Goal: Information Seeking & Learning: Check status

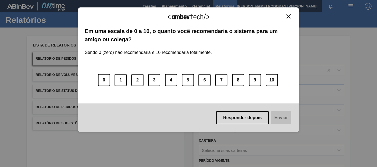
click at [290, 5] on div "Agradecemos seu feedback! Em uma escala de 0 a 10, o quanto você recomendaria o…" at bounding box center [188, 70] width 221 height 152
click at [287, 18] on button "Close" at bounding box center [288, 16] width 7 height 5
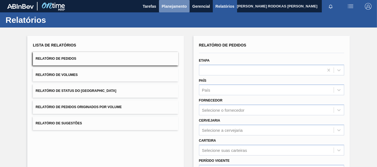
click at [159, 5] on button "Planejamento" at bounding box center [174, 6] width 31 height 12
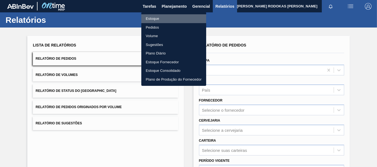
click at [155, 21] on li "Estoque" at bounding box center [173, 18] width 65 height 9
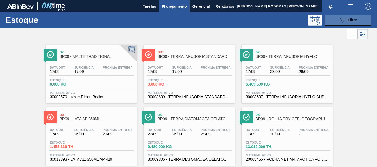
click at [348, 22] on span "Filtro" at bounding box center [353, 20] width 10 height 4
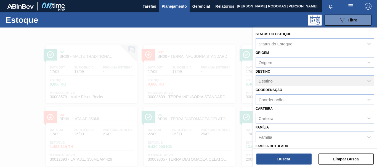
scroll to position [28, 0]
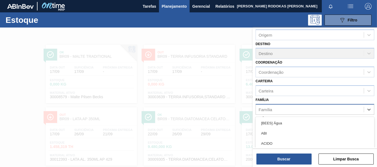
click at [287, 109] on div "Família" at bounding box center [310, 110] width 108 height 8
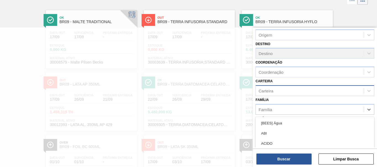
click at [279, 92] on div "Carteira" at bounding box center [310, 91] width 108 height 8
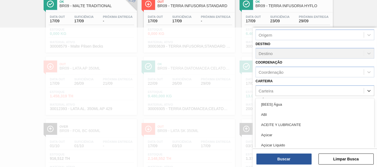
click at [289, 79] on div "Carteira option [BEES] Água focused, 1 of 101. 101 results available. Use Up an…" at bounding box center [314, 87] width 119 height 19
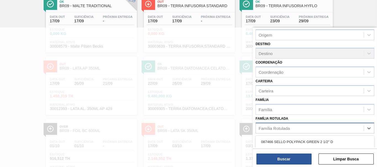
click at [282, 129] on div "Família Rotulada" at bounding box center [273, 128] width 31 height 5
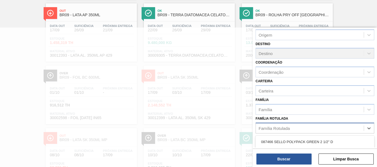
paste Rotulada "30012508"
type Rotulada "30012508"
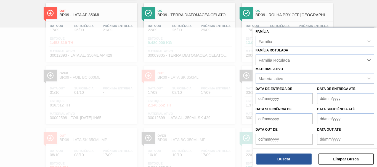
drag, startPoint x: 282, startPoint y: 61, endPoint x: 228, endPoint y: 54, distance: 54.5
click at [253, 51] on div "Status do Estoque Status do Estoque Origem Origem Destino Destino Coordenação C…" at bounding box center [315, 111] width 124 height 167
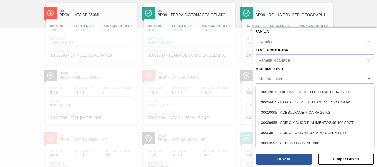
click at [275, 83] on div "Material ativo" at bounding box center [314, 78] width 119 height 11
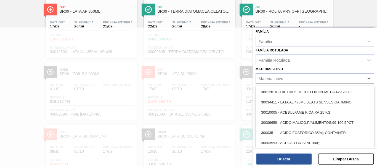
paste ativo "30012508"
type ativo "30012508"
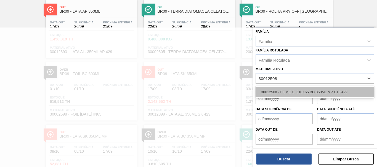
click at [279, 97] on div "30012508 - FILME C. 510X65 BC 350ML MP C18 429" at bounding box center [314, 92] width 119 height 10
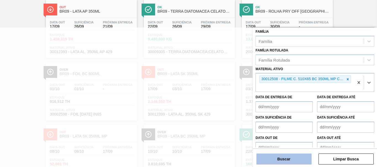
click at [295, 159] on button "Buscar" at bounding box center [283, 159] width 55 height 11
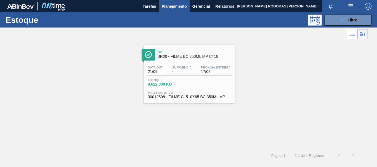
click at [206, 84] on div "Estoque 8.622,080 KG" at bounding box center [189, 84] width 86 height 10
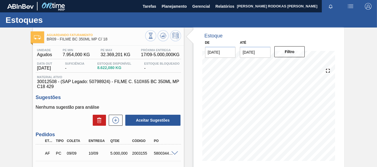
scroll to position [28, 0]
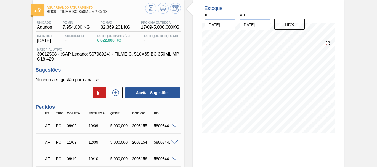
click at [157, 124] on div "AF PC 09/09 10/09 5.000,000 2003155 5800344645" at bounding box center [106, 125] width 130 height 11
click at [174, 125] on span at bounding box center [174, 126] width 7 height 4
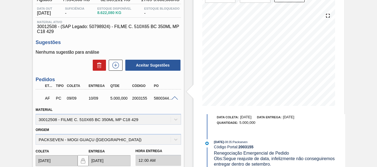
scroll to position [0, 0]
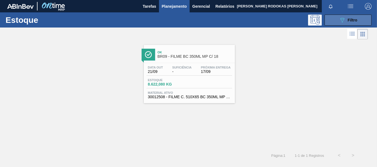
click at [361, 18] on button "089F7B8B-B2A5-4AFE-B5C0-19BA573D28AC Filtro" at bounding box center [347, 20] width 47 height 11
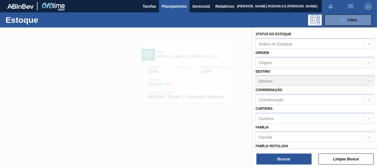
scroll to position [55, 0]
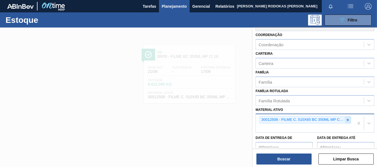
click at [346, 121] on icon at bounding box center [348, 120] width 4 height 4
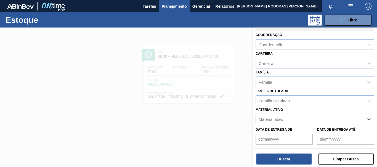
paste ativo "30002266"
type ativo "30002266"
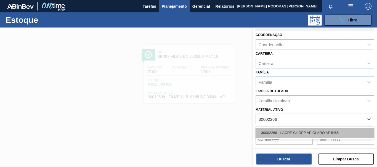
click at [295, 133] on div "30002266 - LACRE CHOPP AP CLARO AF IN65" at bounding box center [314, 133] width 119 height 10
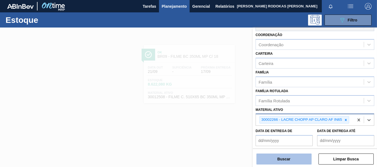
click at [291, 158] on button "Buscar" at bounding box center [283, 159] width 55 height 11
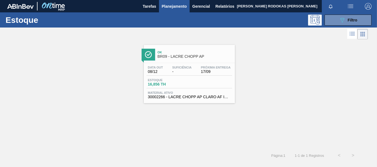
click at [199, 70] on div "Data out 08/12 Suficiência - Próxima Entrega 17/09" at bounding box center [189, 71] width 86 height 10
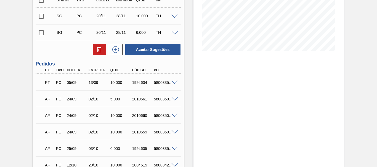
scroll to position [138, 0]
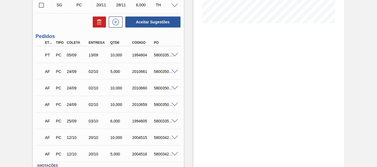
click at [174, 57] on div "5800335464" at bounding box center [164, 55] width 23 height 4
click at [174, 56] on span at bounding box center [174, 55] width 7 height 4
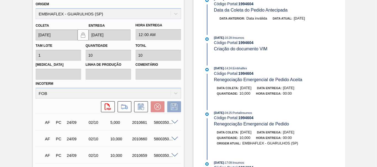
scroll to position [248, 0]
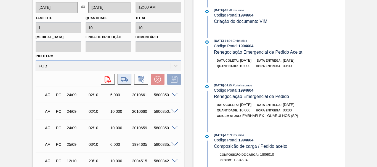
click at [119, 81] on button at bounding box center [125, 79] width 14 height 11
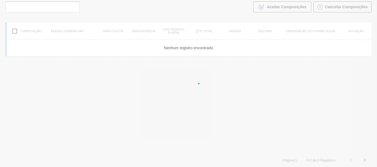
scroll to position [40, 0]
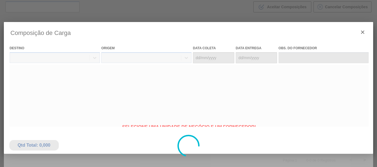
type coleta "23/09/2025"
type entrega "[DATE]"
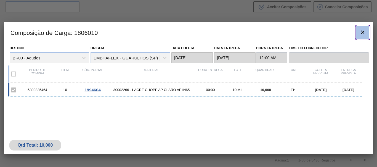
click at [361, 36] on button "botão de ícone" at bounding box center [362, 32] width 13 height 13
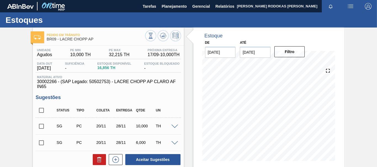
scroll to position [166, 0]
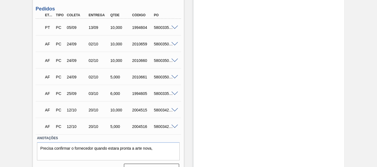
click at [118, 31] on div "PT PC 05/09 13/09 10,000 1994604 5800335464" at bounding box center [106, 27] width 130 height 11
click at [175, 26] on span at bounding box center [174, 28] width 7 height 4
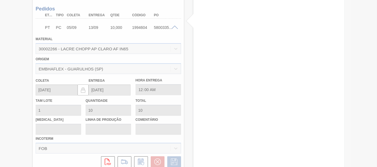
click at [110, 163] on div at bounding box center [188, 83] width 377 height 167
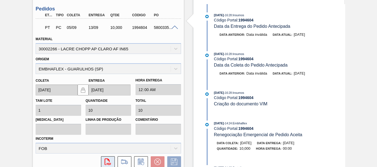
click at [110, 163] on icon "svg{fill:#ff0000}" at bounding box center [108, 162] width 7 height 7
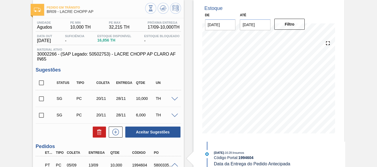
scroll to position [0, 0]
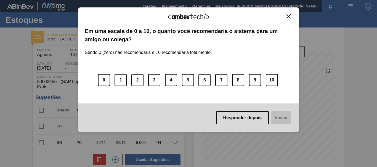
click at [284, 15] on div "Agradecemos seu feedback!" at bounding box center [188, 20] width 207 height 13
click at [287, 16] on img "Close" at bounding box center [288, 16] width 4 height 4
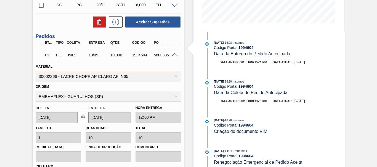
scroll to position [166, 0]
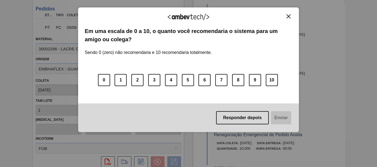
click at [286, 18] on button "Close" at bounding box center [288, 16] width 7 height 5
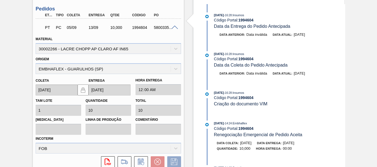
scroll to position [193, 0]
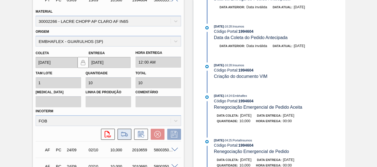
click at [123, 134] on icon at bounding box center [124, 134] width 9 height 7
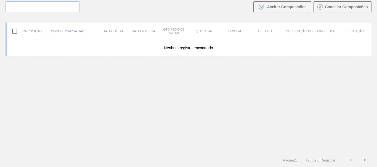
scroll to position [40, 0]
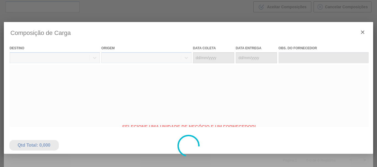
type coleta "23/09/2025"
type entrega "[DATE]"
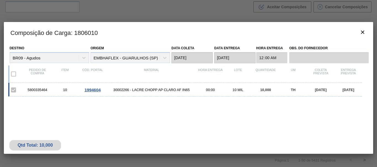
click at [138, 93] on div "5800335464 10 1994604 30002266 - LACRE CHOPP AP CLARO AF IN65 00:00 10 MIL 10,0…" at bounding box center [185, 90] width 354 height 14
click at [360, 33] on icon "botão de ícone" at bounding box center [362, 32] width 7 height 7
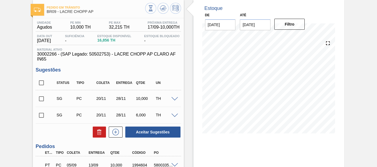
scroll to position [55, 0]
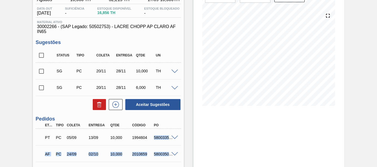
drag, startPoint x: 153, startPoint y: 138, endPoint x: 188, endPoint y: 142, distance: 35.2
click at [188, 142] on div "Pedido em Trânsito BR09 - LACRE CHOPP AP Unidade Agudos PE MIN 10,000 TH PE MAX…" at bounding box center [188, 131] width 377 height 318
click at [177, 139] on div at bounding box center [175, 137] width 11 height 4
click at [153, 137] on div "5800335464" at bounding box center [164, 138] width 23 height 4
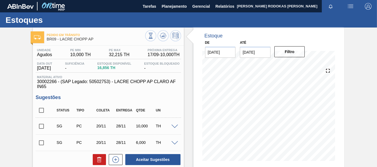
scroll to position [83, 0]
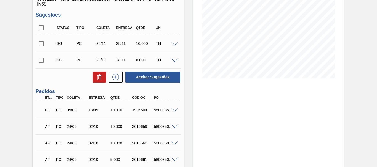
click at [147, 115] on div "PT PC 05/09 13/09 10,000 1994604 5800335464" at bounding box center [106, 109] width 130 height 11
click at [173, 108] on span at bounding box center [174, 110] width 7 height 4
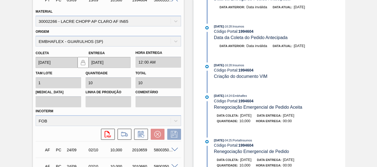
scroll to position [166, 0]
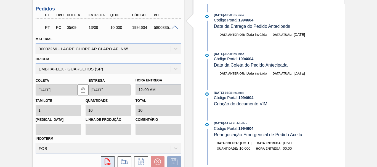
click at [106, 160] on icon "svg{fill:#ff0000}" at bounding box center [108, 162] width 7 height 7
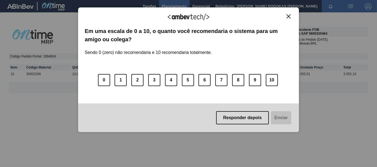
click at [288, 15] on img "Close" at bounding box center [288, 16] width 4 height 4
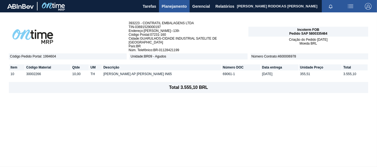
click at [319, 32] on span "Pedido SAP 5800335464" at bounding box center [308, 34] width 38 height 4
copy span "5800335464"
drag, startPoint x: 229, startPoint y: 68, endPoint x: 196, endPoint y: 72, distance: 33.4
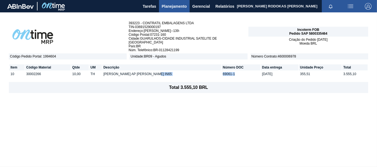
click at [196, 72] on tr "10 30002266 10,00 TH [PERSON_NAME] AP [PERSON_NAME] IN65 69061-1 [DATE] 355,51 …" at bounding box center [188, 74] width 358 height 6
copy tr "69061-1"
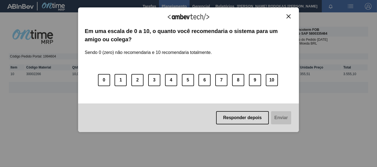
click at [288, 18] on img "Close" at bounding box center [288, 16] width 4 height 4
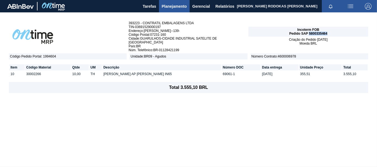
drag, startPoint x: 330, startPoint y: 31, endPoint x: 309, endPoint y: 32, distance: 21.0
click at [309, 32] on div "Incoterm FOB Pedido SAP 5800335464" at bounding box center [308, 32] width 120 height 10
copy span "5800335464"
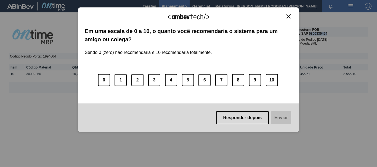
click at [290, 10] on div "Agradecemos seu feedback! Em uma escala de 0 a 10, o quanto você recomendaria o…" at bounding box center [188, 69] width 221 height 125
click at [288, 16] on img "Close" at bounding box center [288, 16] width 4 height 4
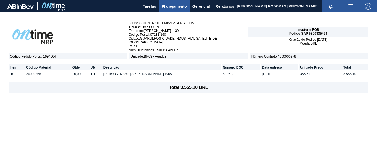
click at [179, 2] on button "Planejamento" at bounding box center [174, 6] width 31 height 12
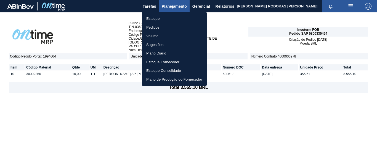
click at [175, 22] on li "Estoque" at bounding box center [174, 18] width 65 height 9
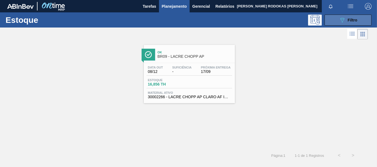
click at [338, 23] on button "089F7B8B-B2A5-4AFE-B5C0-19BA573D28AC Filtro" at bounding box center [347, 20] width 47 height 11
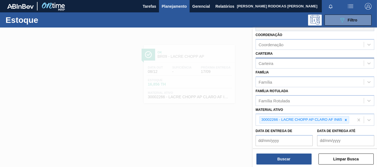
scroll to position [83, 0]
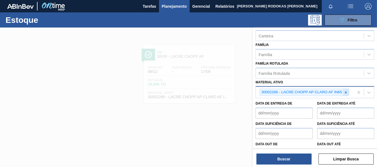
click at [346, 93] on icon at bounding box center [346, 93] width 2 height 2
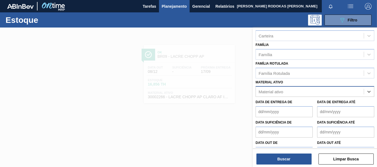
paste ativo "30002598"
type ativo "30002598"
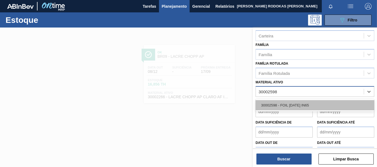
click at [289, 102] on div "30002598 - FOIL [DATE] IN65" at bounding box center [314, 105] width 119 height 10
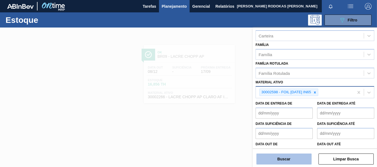
click at [288, 158] on button "Buscar" at bounding box center [283, 159] width 55 height 11
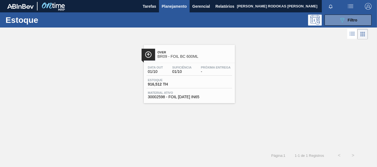
click at [211, 84] on div "Estoque 916,512 TH" at bounding box center [189, 84] width 86 height 10
